Goal: Task Accomplishment & Management: Manage account settings

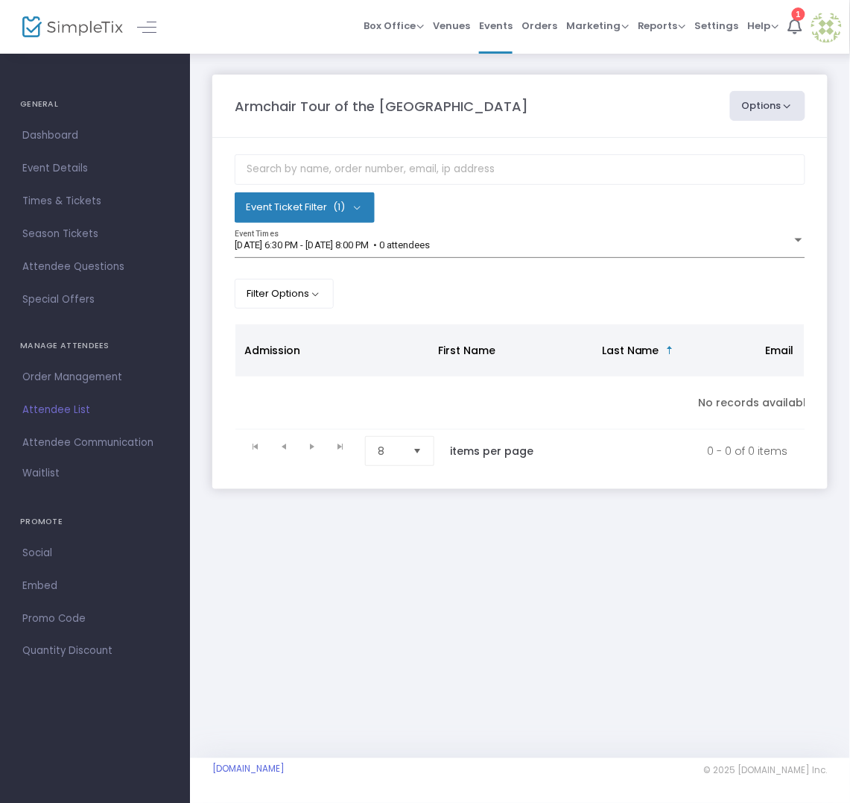
click at [63, 408] on span "Attendee List" at bounding box center [94, 409] width 145 height 19
click at [659, 234] on div "[DATE] 6:30 PM - [DATE] 8:00 PM • 0 attendees Event Times" at bounding box center [520, 244] width 571 height 28
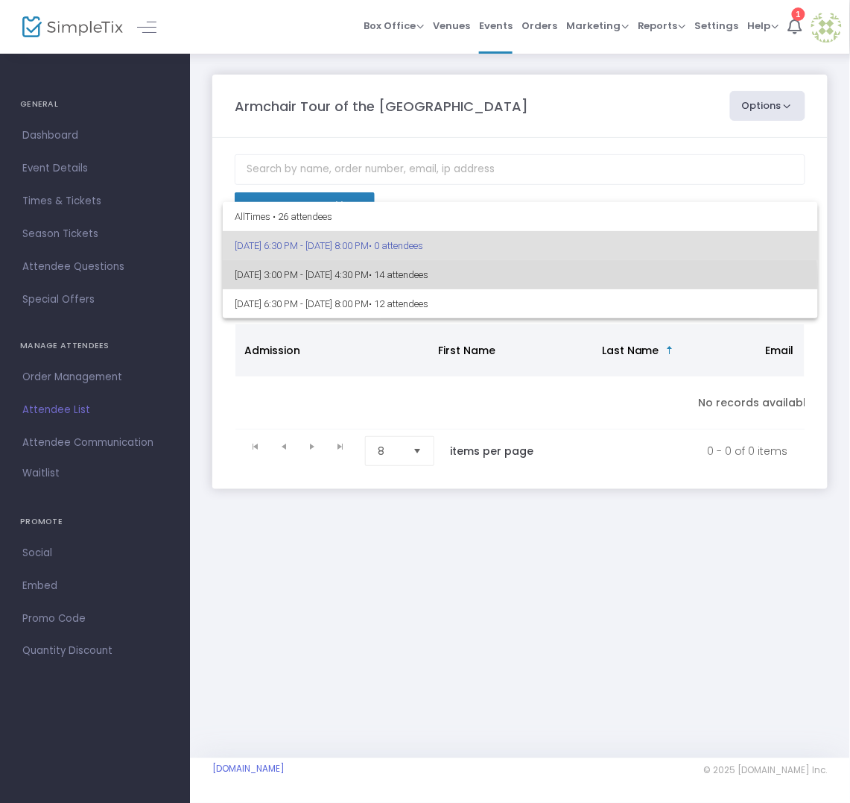
click at [520, 279] on span "[DATE] 3:00 PM - [DATE] 4:30 PM • 14 attendees" at bounding box center [521, 274] width 572 height 29
